Goal: Entertainment & Leisure: Consume media (video, audio)

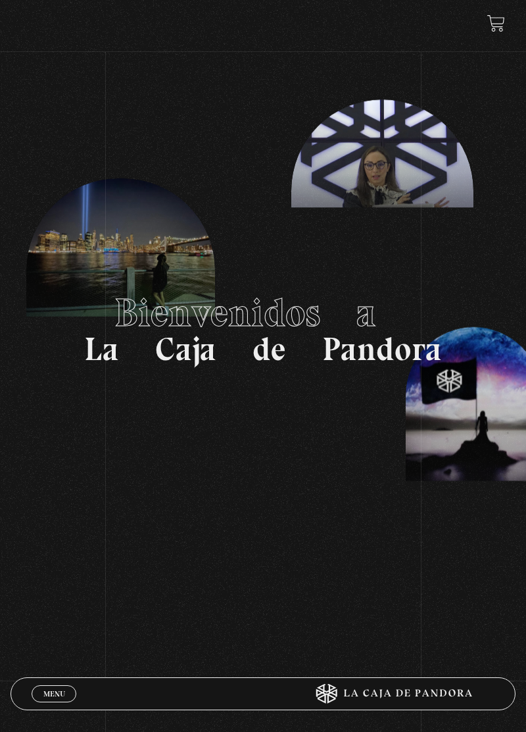
click at [53, 696] on span "Menu" at bounding box center [54, 693] width 22 height 8
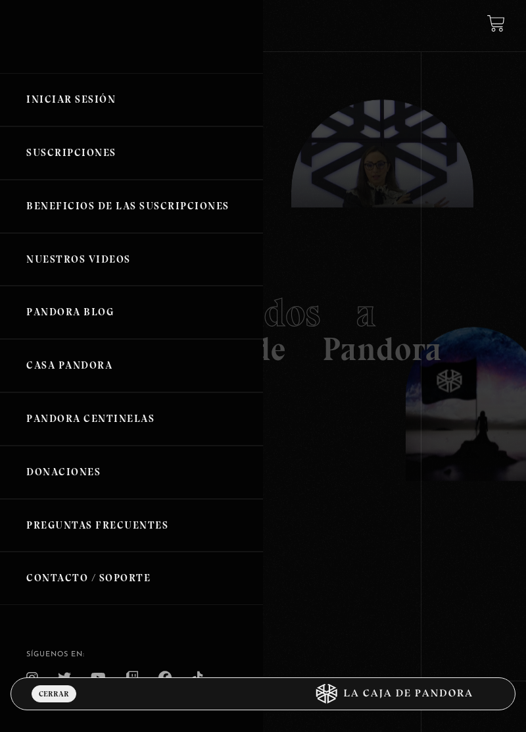
click at [70, 101] on link "Iniciar Sesión" at bounding box center [131, 99] width 263 height 53
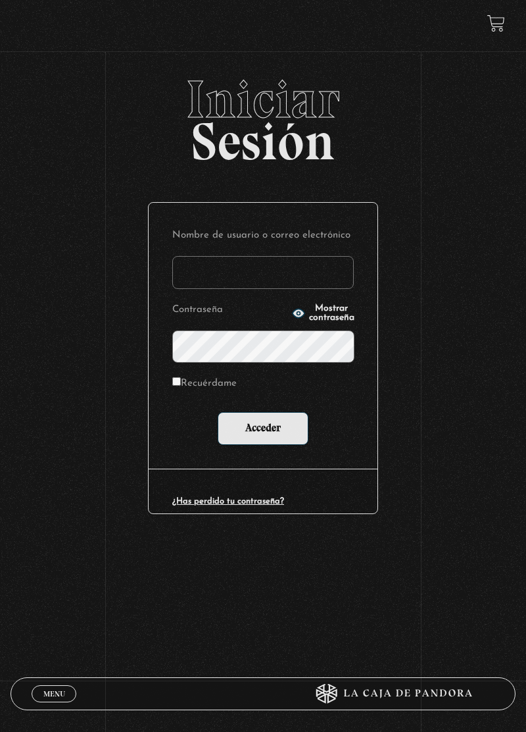
click at [303, 279] on input "Nombre de usuario o correo electrónico" at bounding box center [263, 272] width 182 height 33
click at [178, 386] on input "Recuérdame" at bounding box center [176, 381] width 9 height 9
checkbox input "true"
click at [299, 278] on input "Nombre de usuario o correo electrónico" at bounding box center [263, 272] width 182 height 33
type input "crisantemo1996"
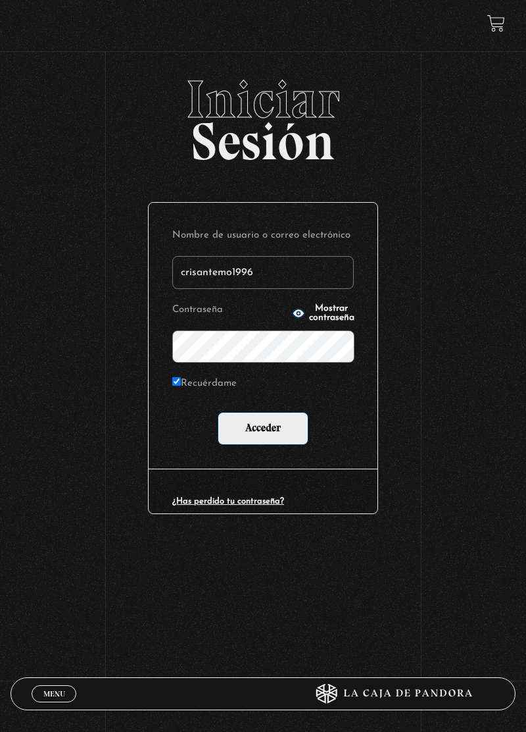
click at [292, 318] on icon "button" at bounding box center [298, 313] width 12 height 9
click at [282, 443] on input "Acceder" at bounding box center [263, 428] width 91 height 33
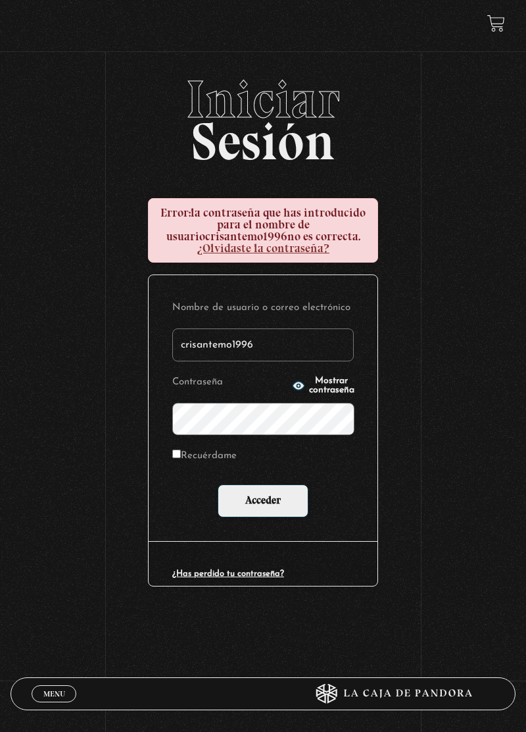
click at [328, 393] on span "Mostrar contraseña" at bounding box center [331, 385] width 45 height 18
click at [332, 390] on span "Ocultar contraseña" at bounding box center [331, 385] width 45 height 18
click at [334, 393] on span "Mostrar contraseña" at bounding box center [331, 385] width 45 height 18
click at [288, 507] on input "Acceder" at bounding box center [263, 500] width 91 height 33
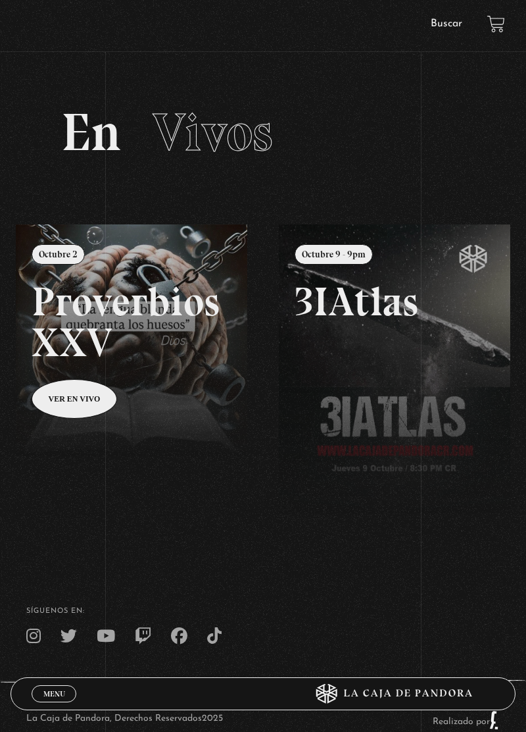
click at [59, 700] on span "Cerrar" at bounding box center [54, 704] width 31 height 9
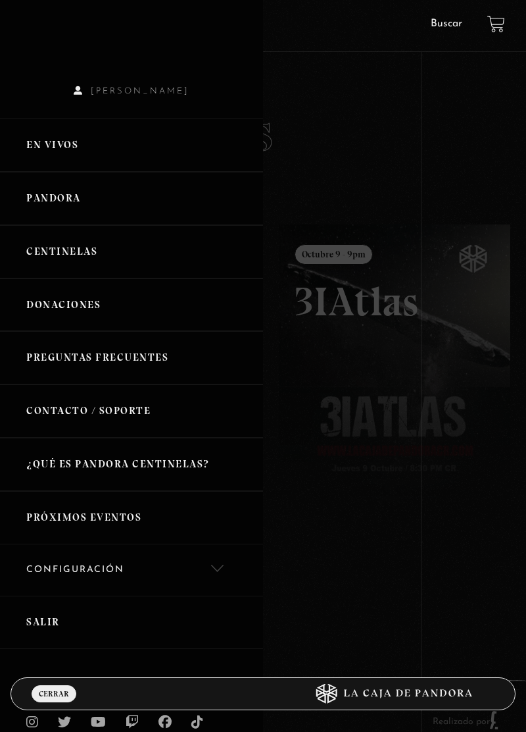
click at [71, 208] on link "Pandora" at bounding box center [131, 198] width 263 height 53
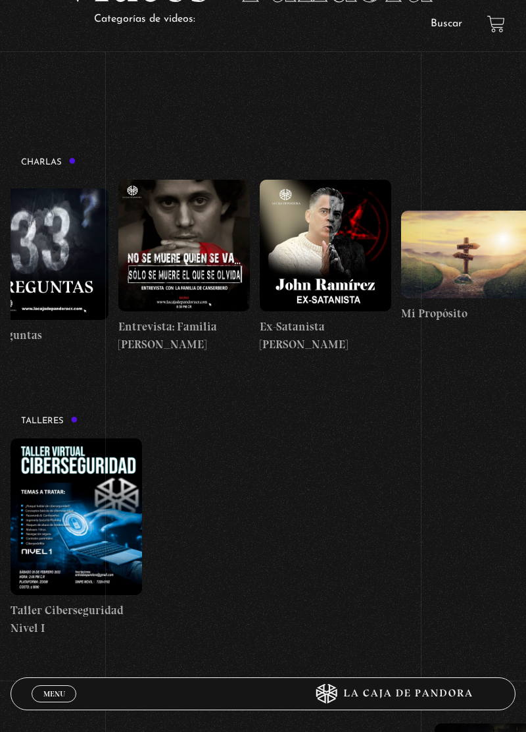
scroll to position [0, 464]
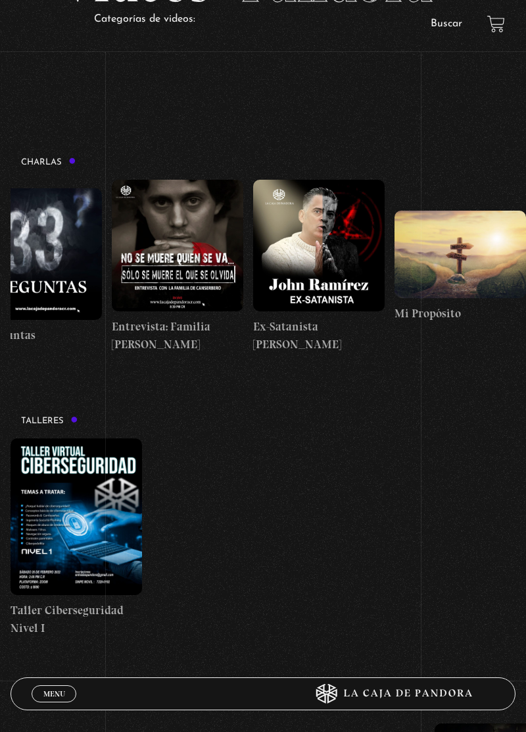
click at [464, 272] on figure at bounding box center [461, 254] width 132 height 87
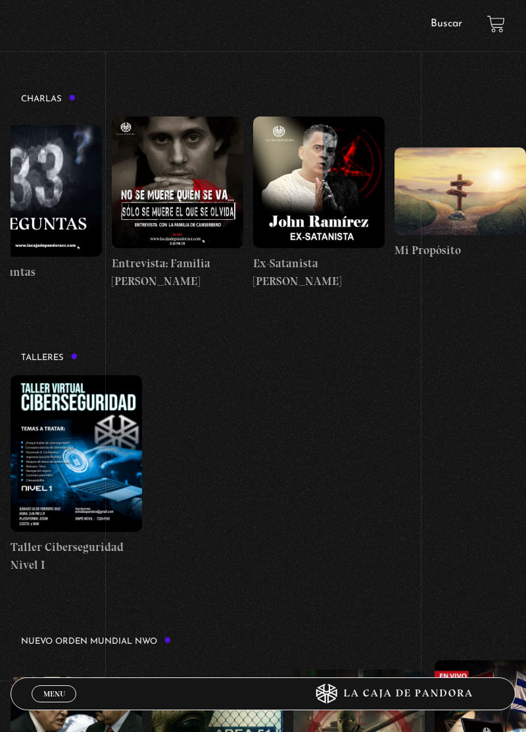
scroll to position [0, 458]
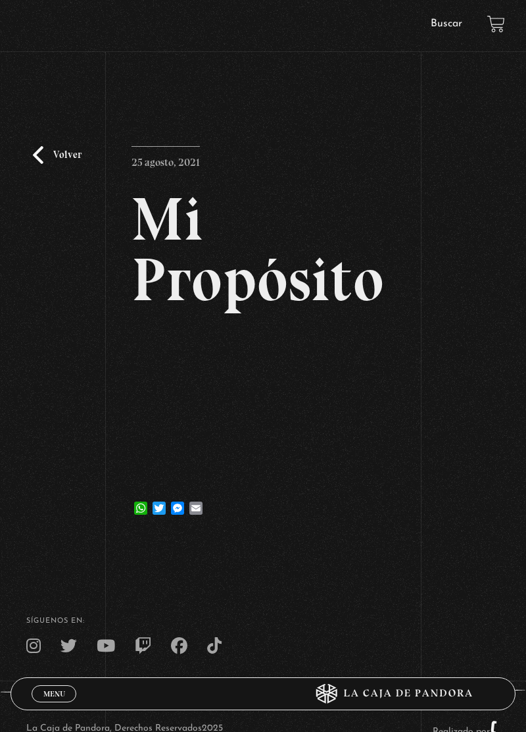
scroll to position [24, 0]
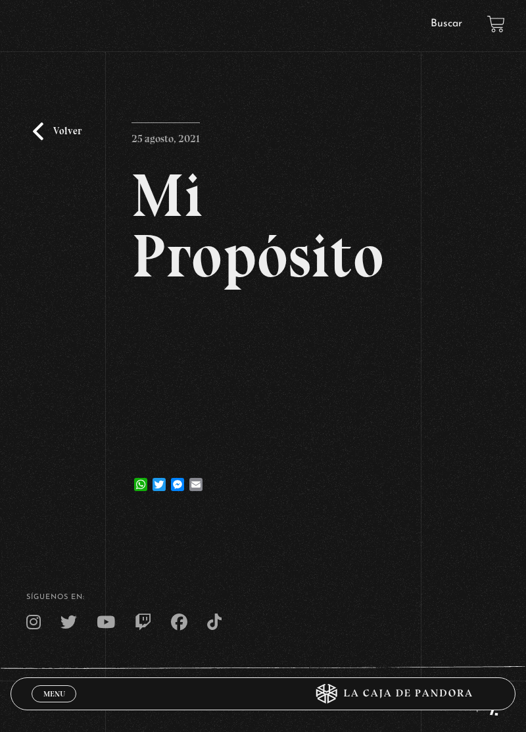
click at [55, 697] on span "Menu" at bounding box center [54, 693] width 22 height 8
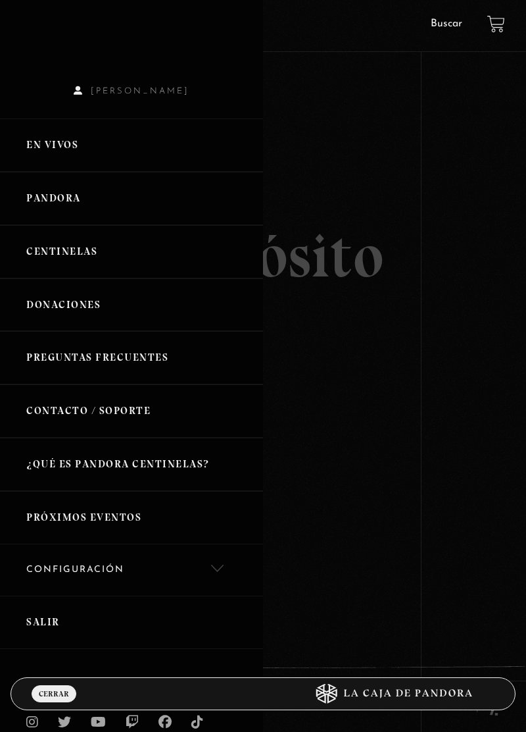
click at [64, 257] on link "Centinelas" at bounding box center [131, 251] width 263 height 53
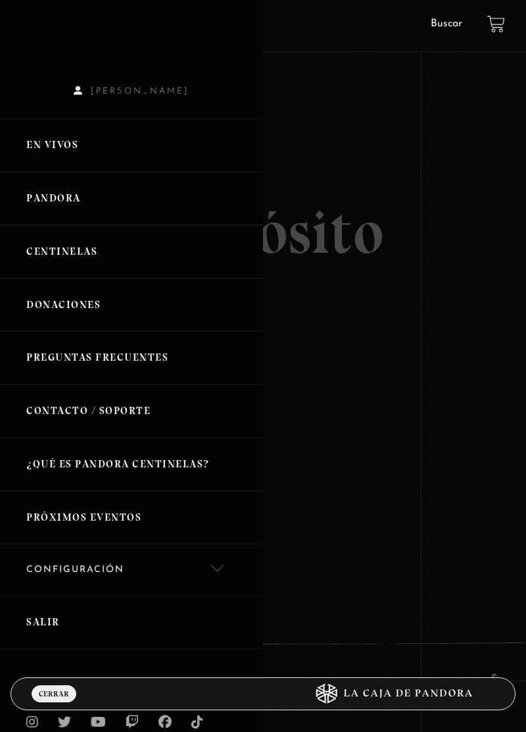
scroll to position [83, 0]
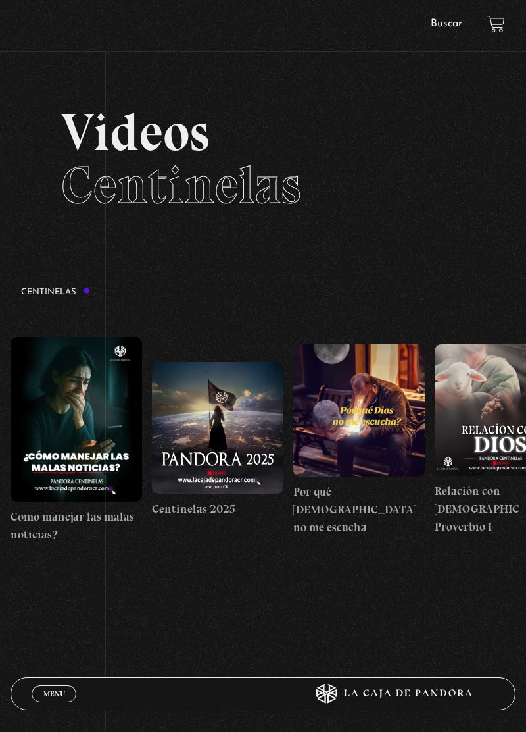
click at [58, 709] on div "Menu Cerrar" at bounding box center [158, 694] width 253 height 32
click at [58, 702] on link "Menu Cerrar" at bounding box center [54, 693] width 45 height 17
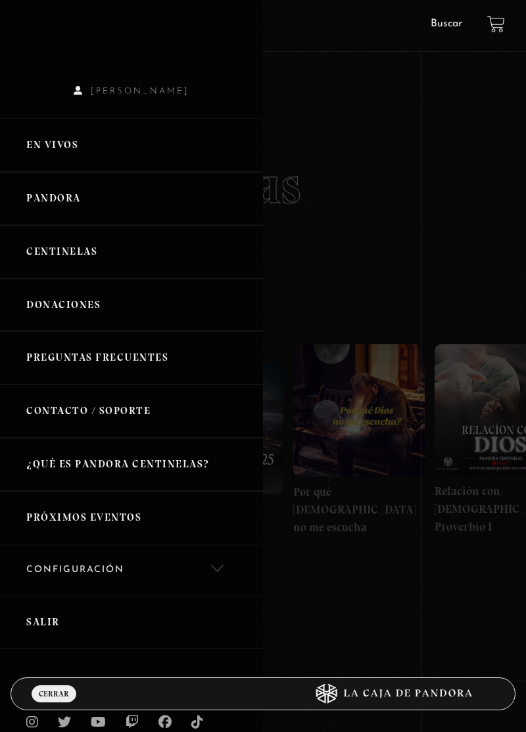
click at [70, 211] on link "Pandora" at bounding box center [131, 198] width 263 height 53
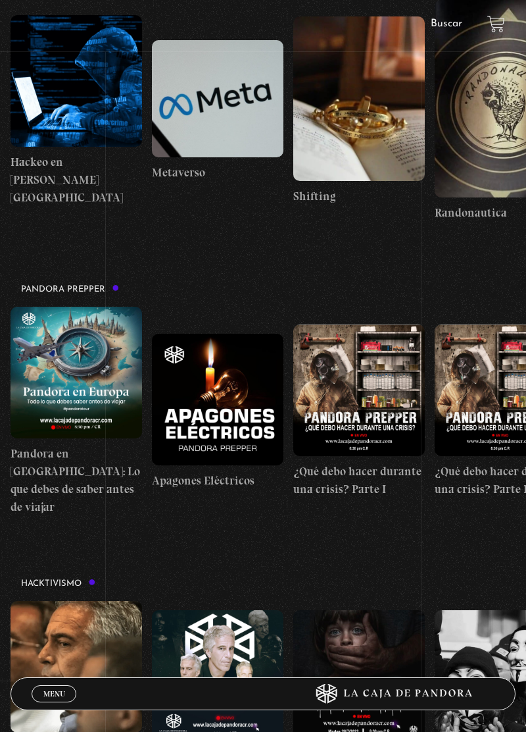
scroll to position [2610, 0]
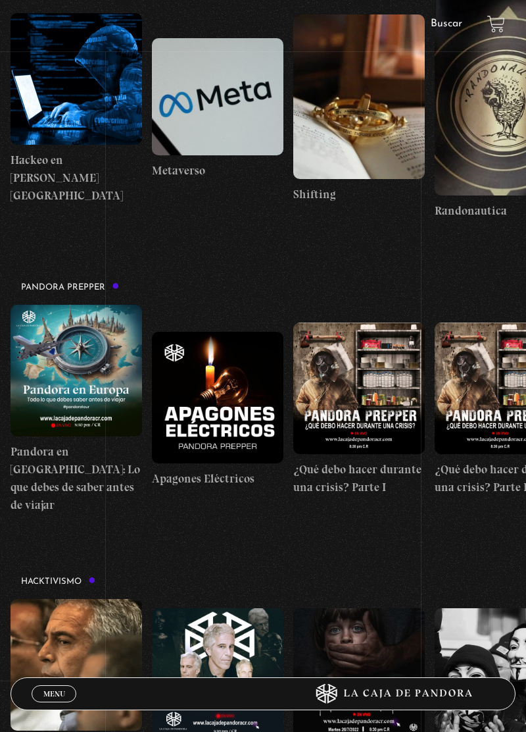
click at [64, 301] on div "Pandora Prepper «" at bounding box center [269, 392] width 516 height 241
click at [97, 291] on h3 "Pandora Prepper" at bounding box center [70, 286] width 99 height 9
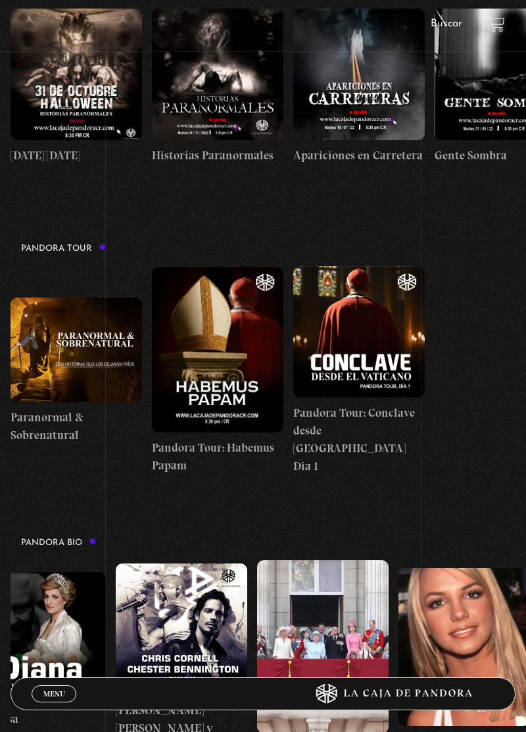
scroll to position [0, 0]
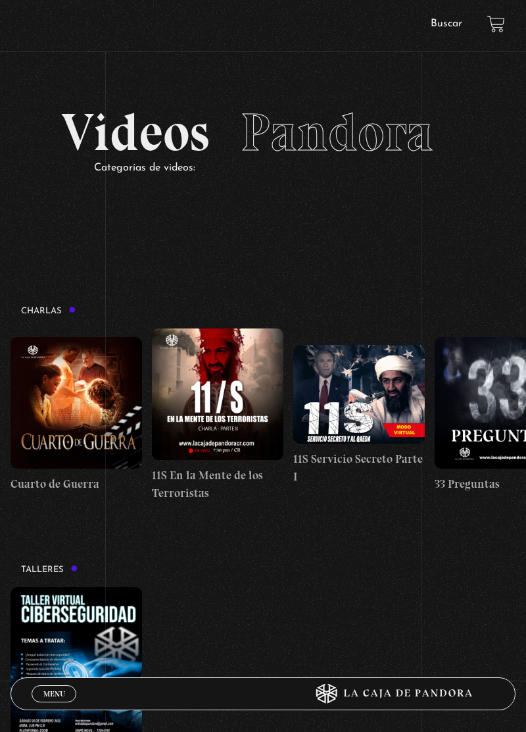
click at [107, 137] on h2 "Videos Pandora" at bounding box center [263, 132] width 404 height 53
click at [397, 146] on span "Pandora" at bounding box center [337, 132] width 193 height 63
click at [124, 175] on p "Categorías de videos:" at bounding box center [279, 168] width 371 height 19
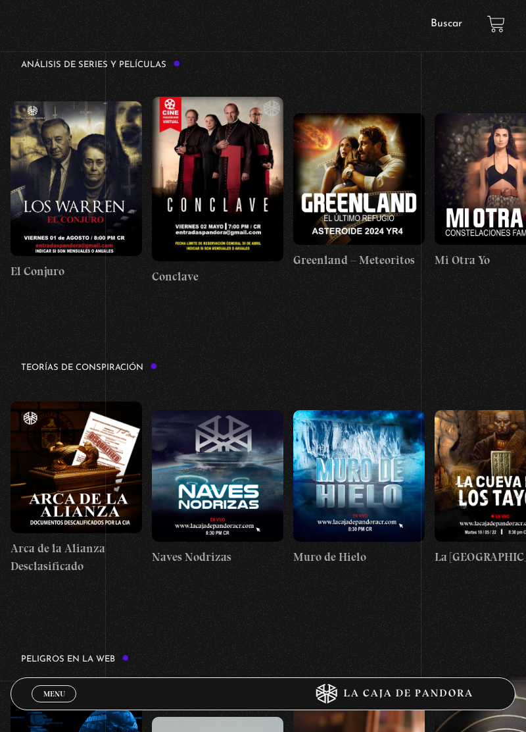
scroll to position [0, 2865]
click at [57, 702] on link "Menu Cerrar" at bounding box center [54, 693] width 45 height 17
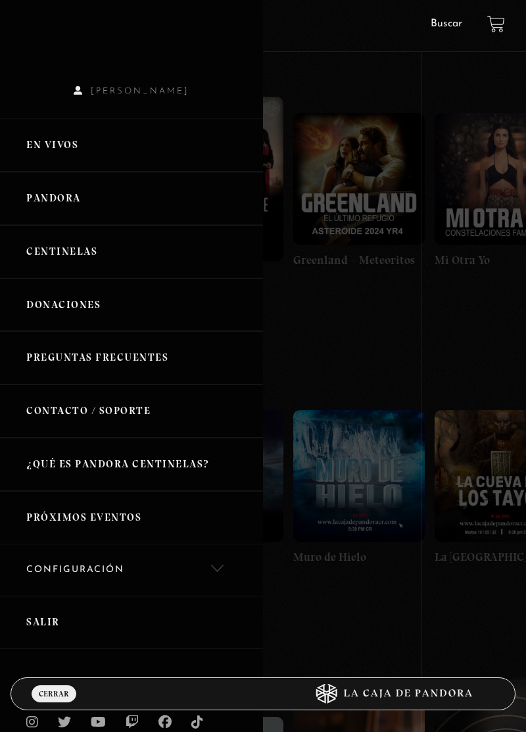
click at [54, 637] on link "Salir" at bounding box center [131, 621] width 263 height 53
